Goal: Find specific fact: Find contact information

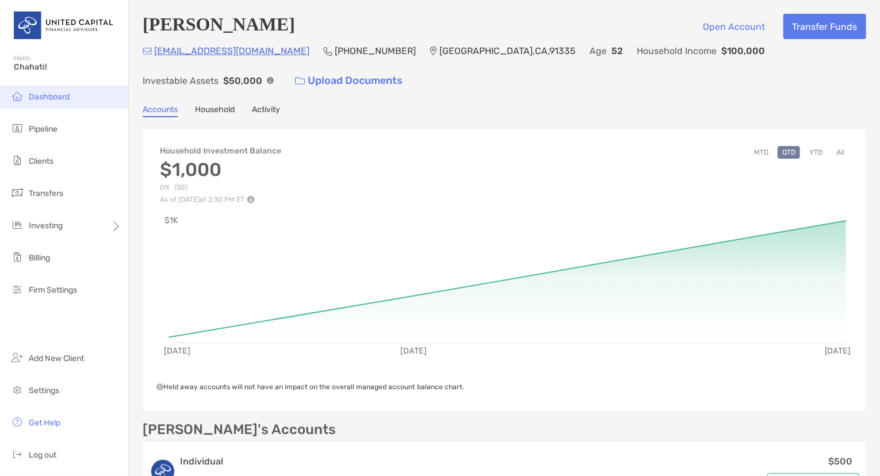
click at [57, 104] on li "Dashboard" at bounding box center [64, 97] width 128 height 23
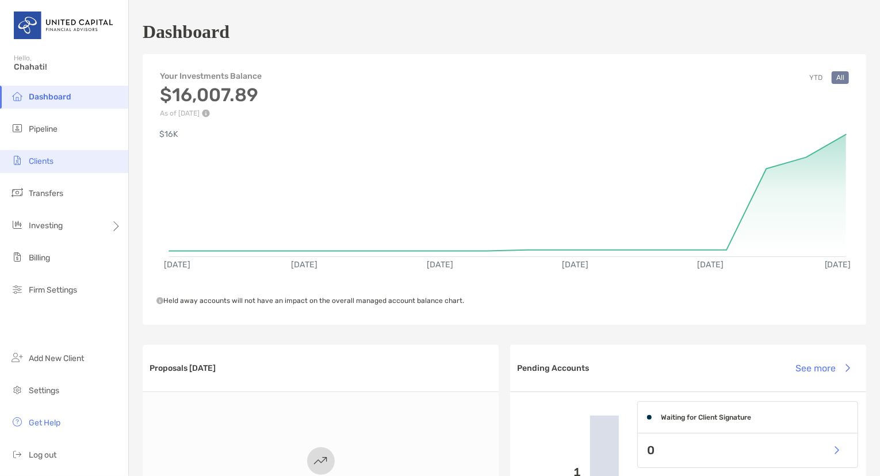
click at [63, 164] on li "Clients" at bounding box center [64, 161] width 128 height 23
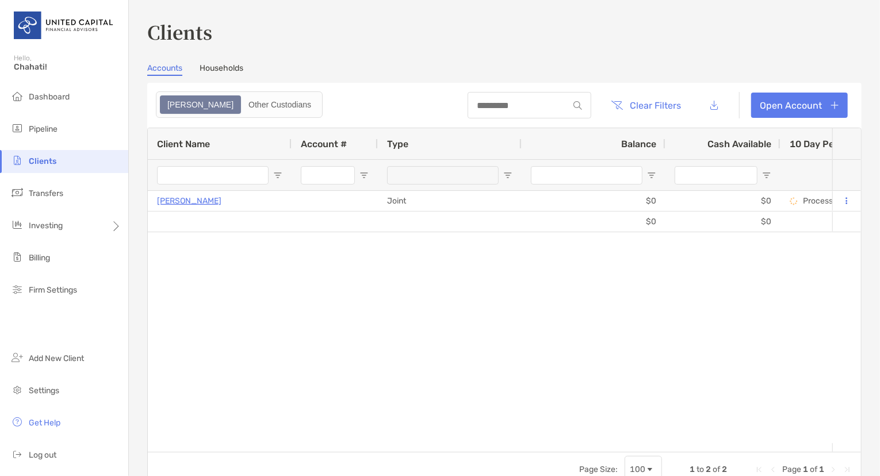
click at [231, 75] on link "Households" at bounding box center [222, 69] width 44 height 13
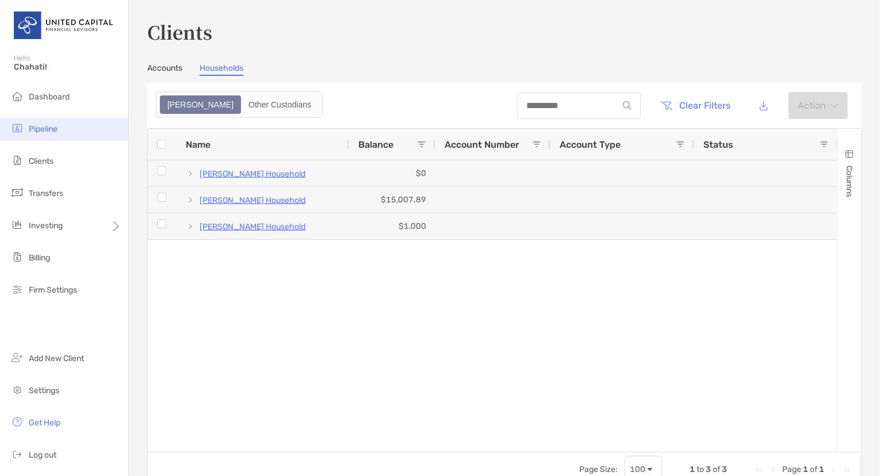
click at [53, 131] on span "Pipeline" at bounding box center [43, 129] width 29 height 10
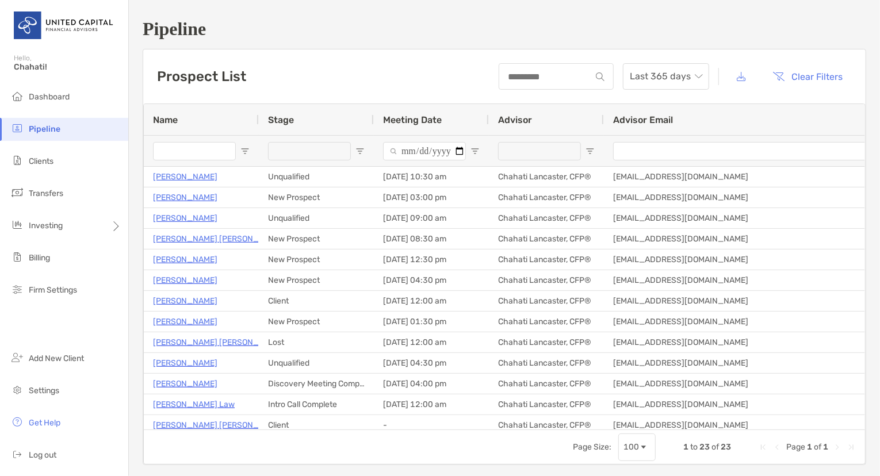
type input "*****"
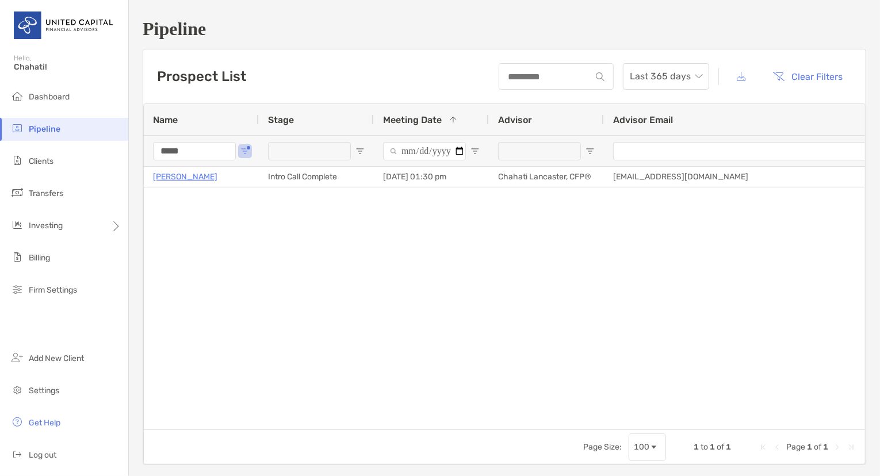
drag, startPoint x: 202, startPoint y: 154, endPoint x: 192, endPoint y: 200, distance: 47.2
click at [192, 200] on div "Name Stage Meeting Date 1 Advisor Advisor Email Create Date ***** [PERSON_NAME]…" at bounding box center [504, 266] width 721 height 325
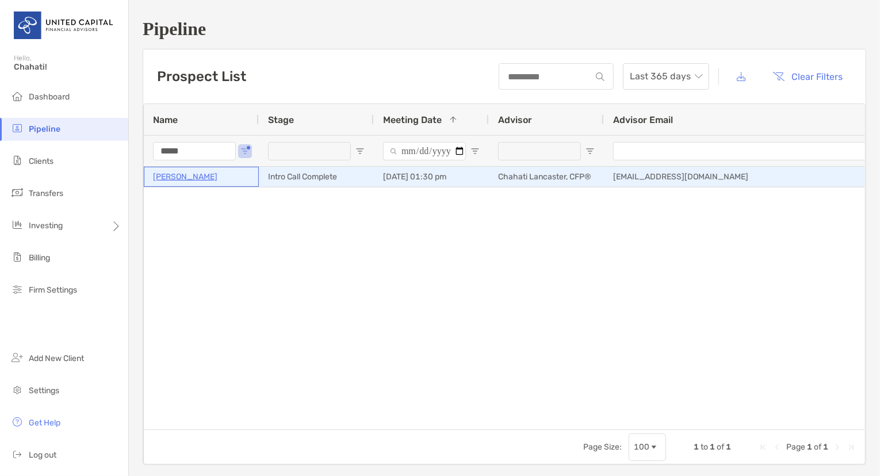
click at [181, 180] on p "[PERSON_NAME]" at bounding box center [185, 177] width 64 height 14
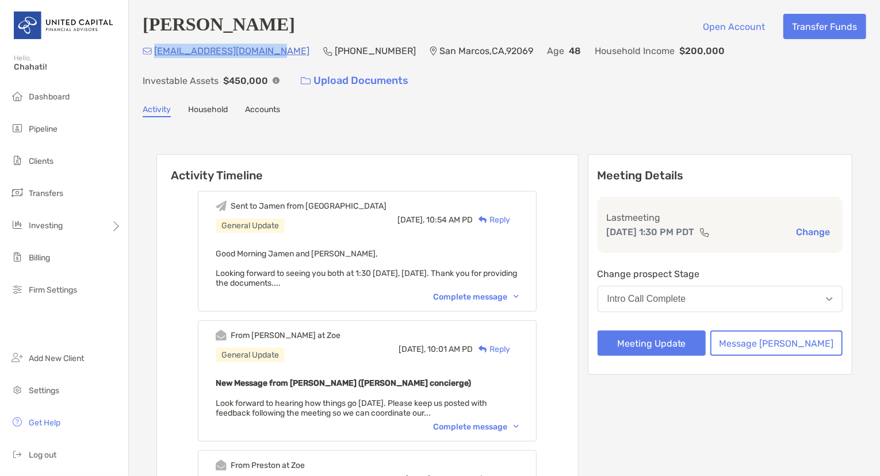
drag, startPoint x: 275, startPoint y: 53, endPoint x: 155, endPoint y: 56, distance: 120.2
click at [155, 56] on div "jamen.gensure1@gmail.com (858) 243-4737 San Marcos , CA , 92069 Age 48 Househol…" at bounding box center [504, 68] width 723 height 49
copy p "jamen.gensure1@gmail.com"
